Goal: Information Seeking & Learning: Find specific page/section

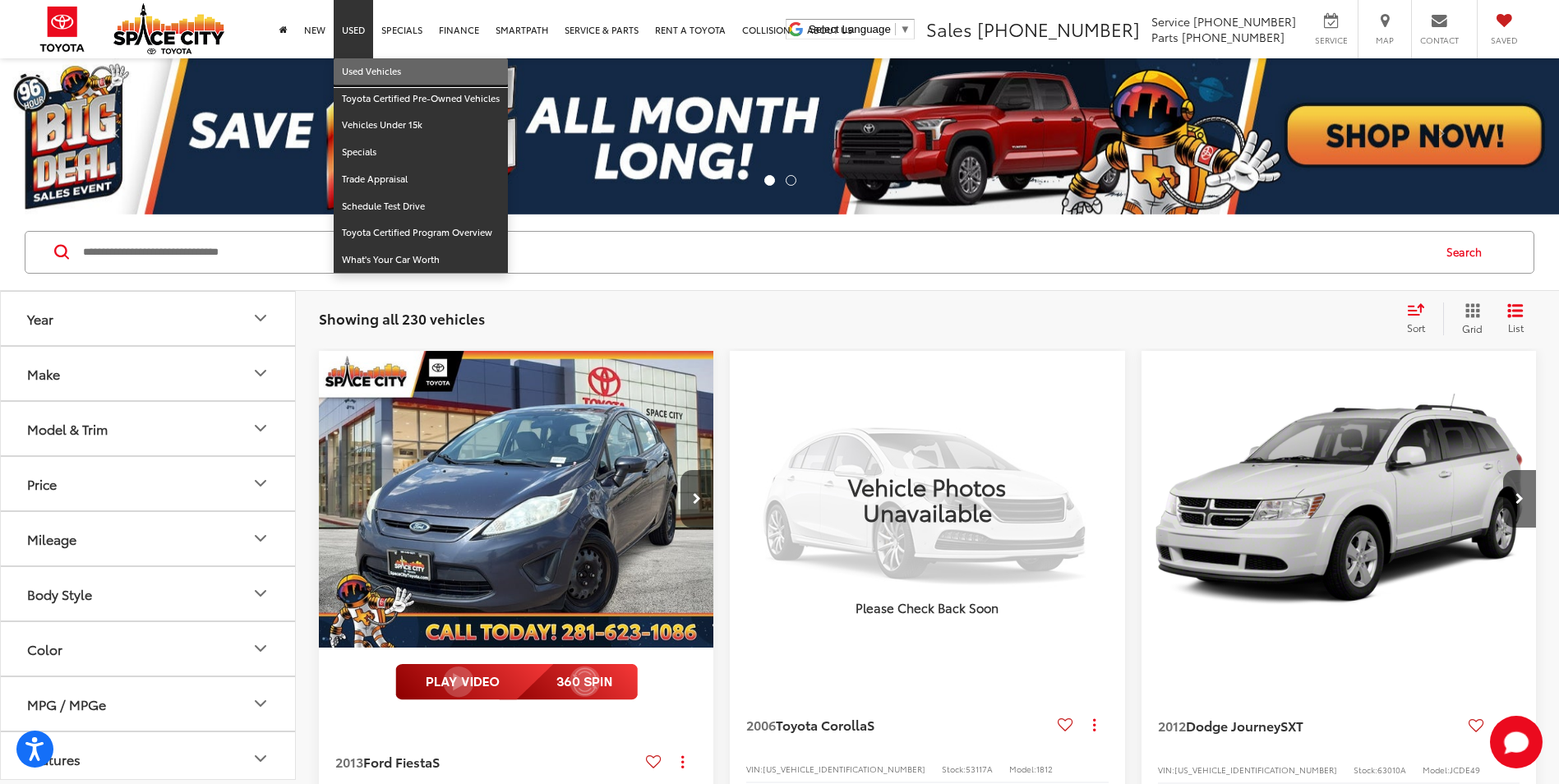
click at [364, 77] on link "Used Vehicles" at bounding box center [420, 72] width 174 height 27
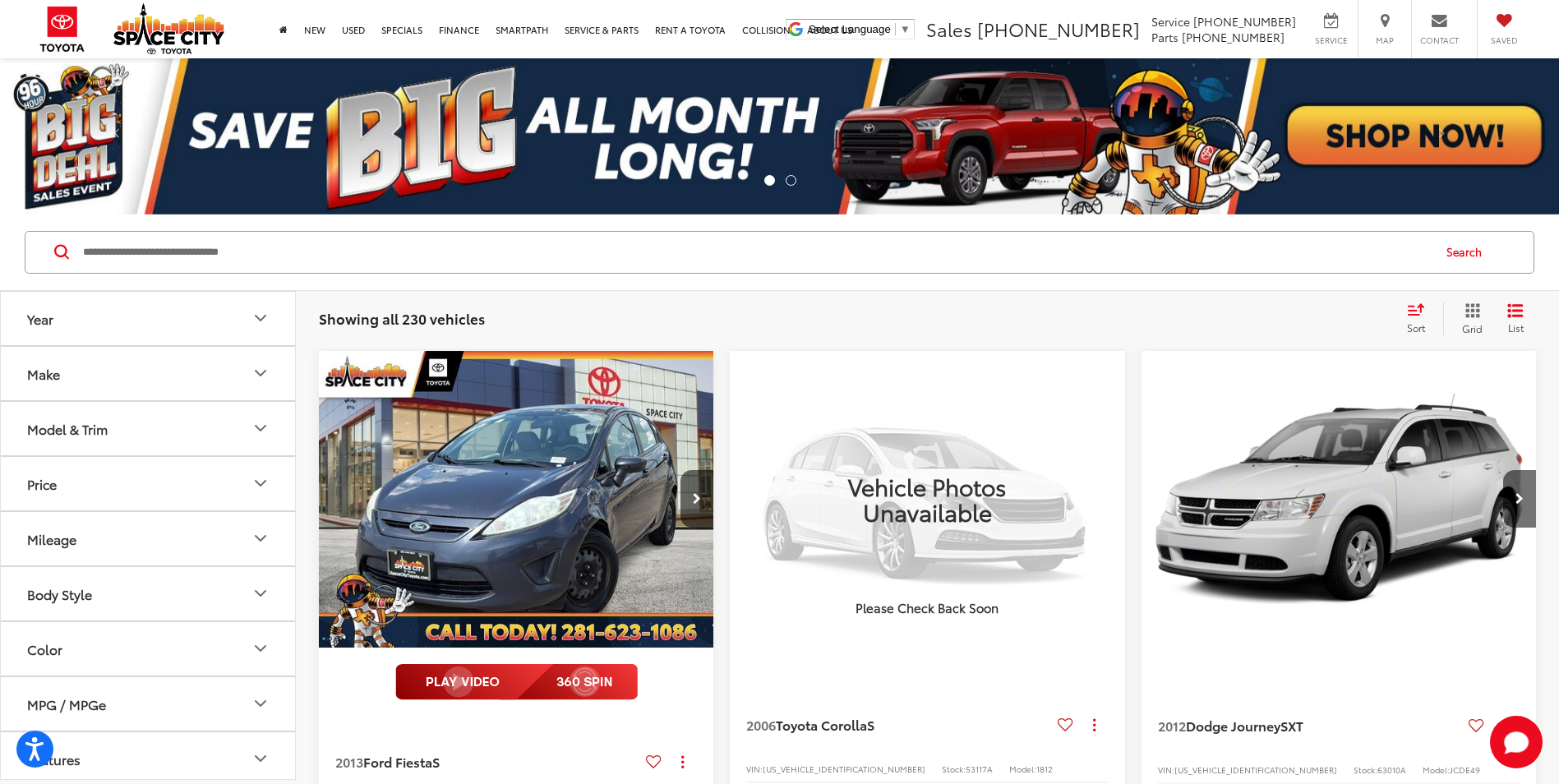
click at [222, 253] on input "Search by Make, Model, or Keyword" at bounding box center [757, 253] width 1350 height 39
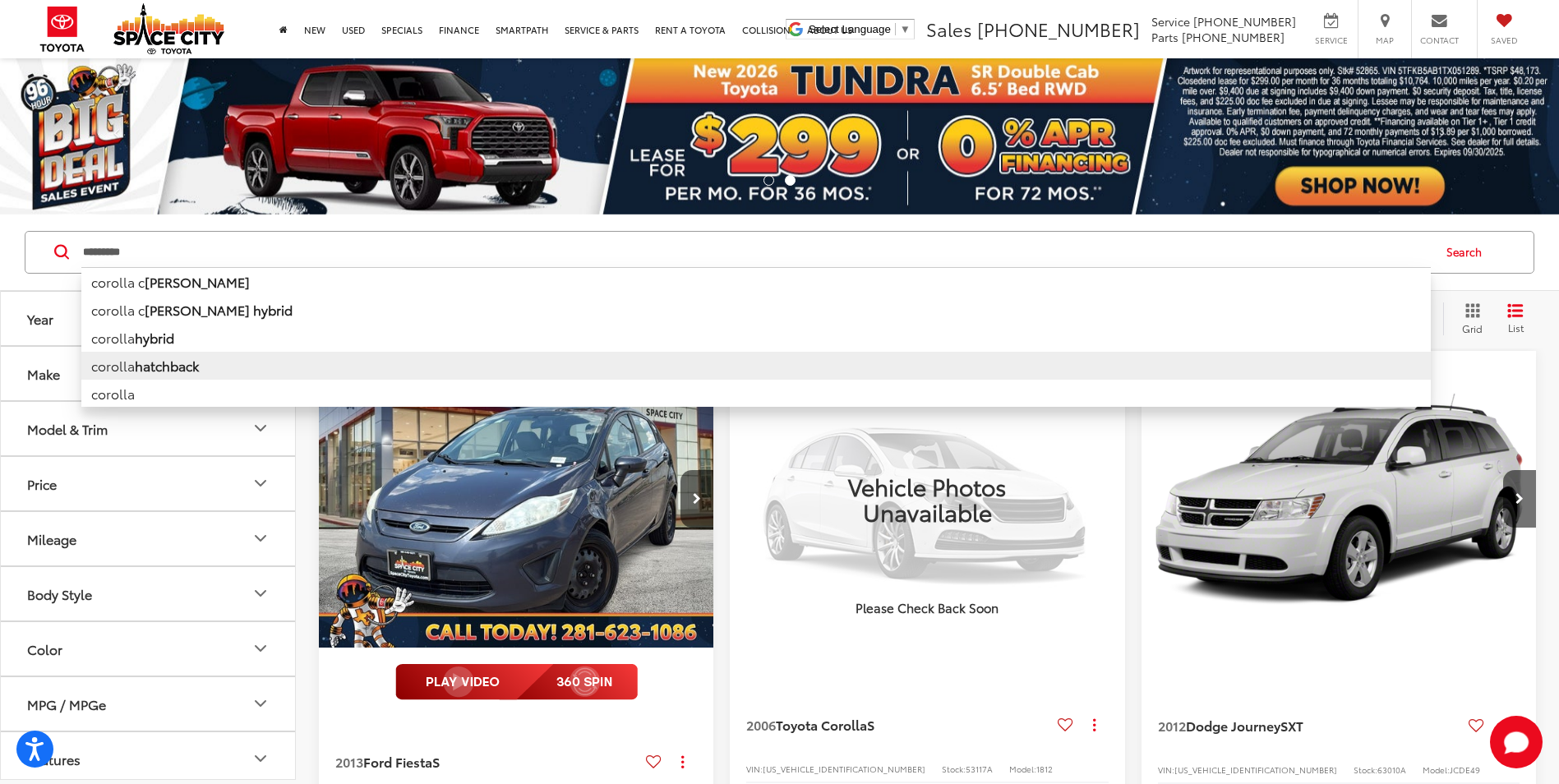
click at [260, 356] on li "corolla hatchback" at bounding box center [757, 365] width 1350 height 28
type input "**********"
